Goal: Download file/media

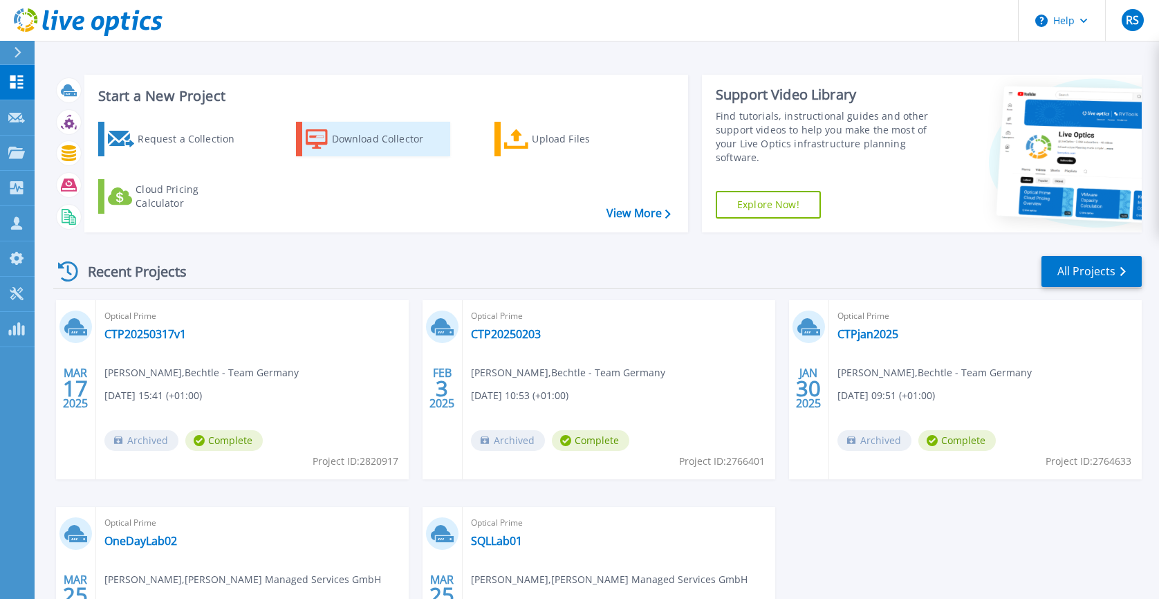
click at [347, 136] on div "Download Collector" at bounding box center [387, 139] width 111 height 28
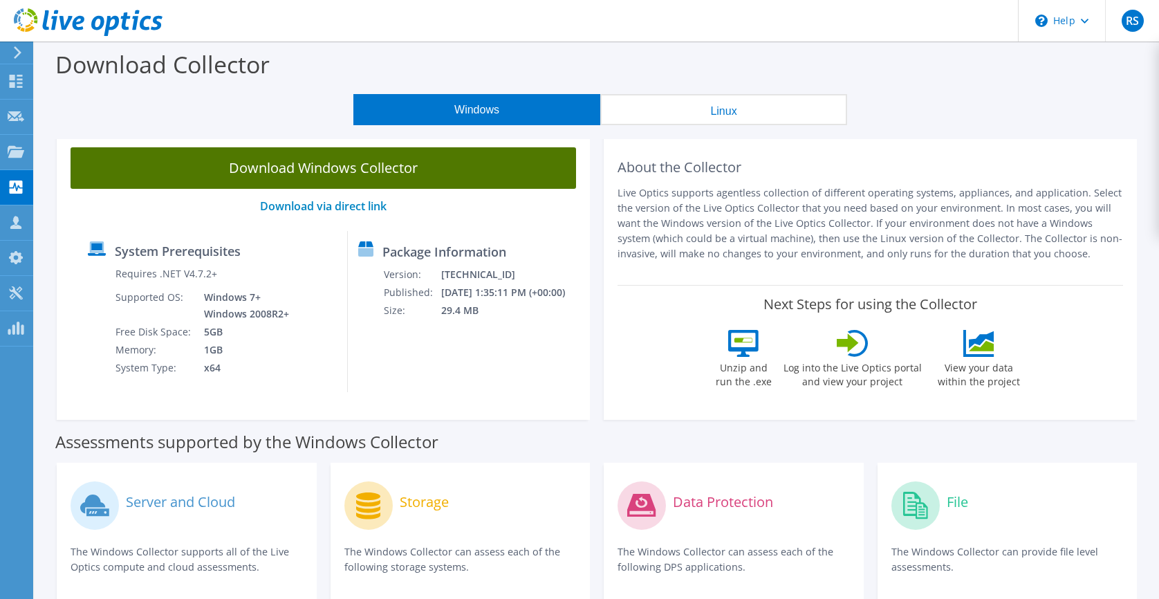
click at [319, 172] on link "Download Windows Collector" at bounding box center [323, 167] width 505 height 41
